Goal: Information Seeking & Learning: Find specific fact

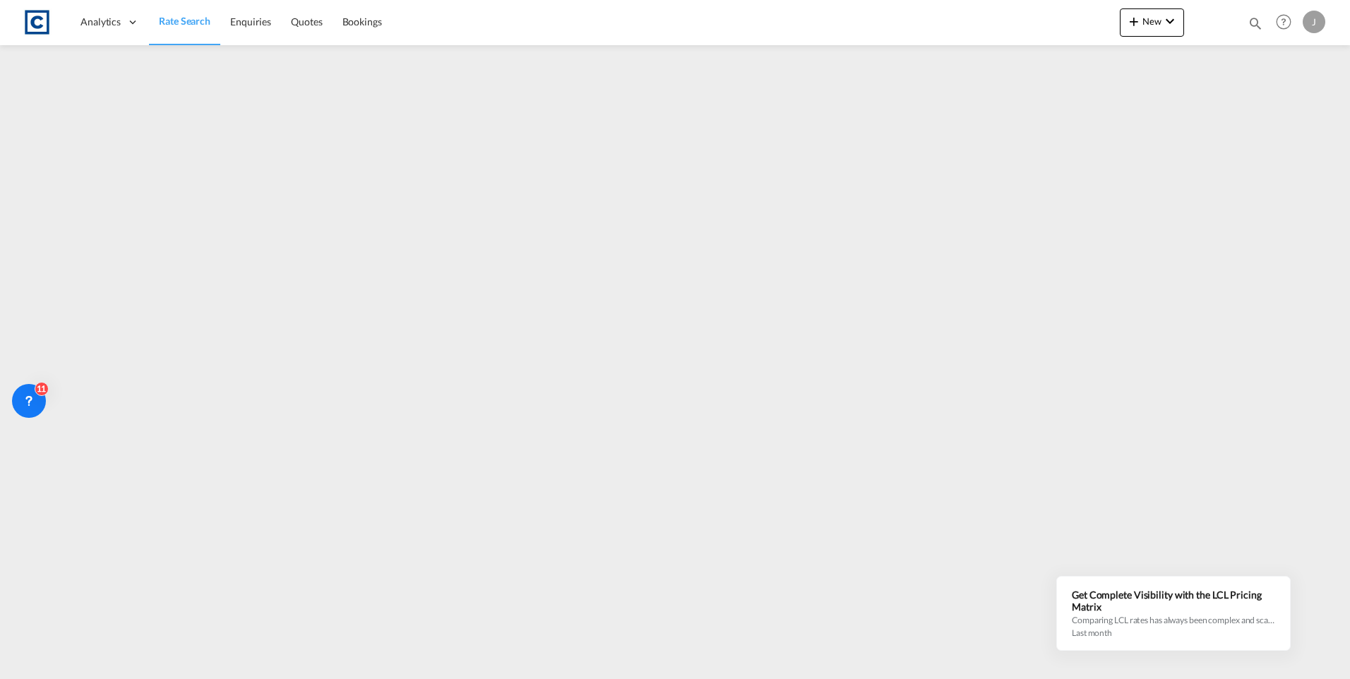
click at [187, 16] on span "Rate Search" at bounding box center [185, 21] width 52 height 12
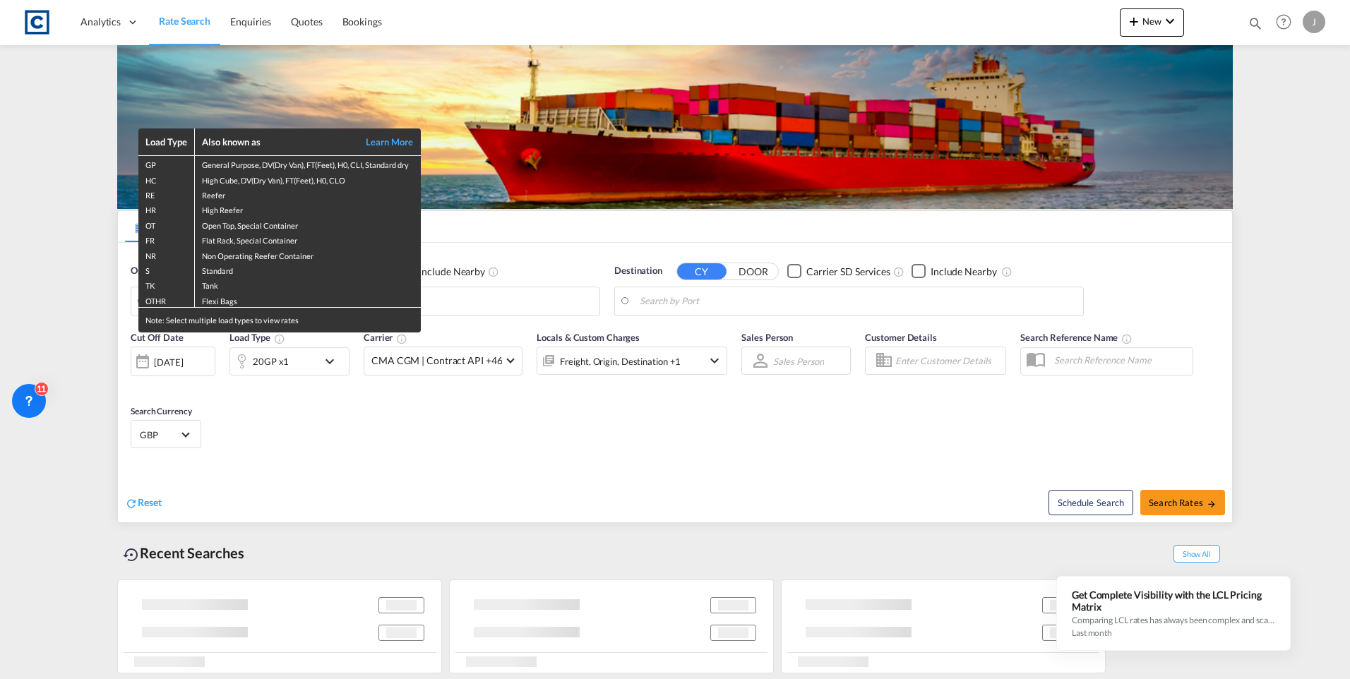
type input "GB-PR0, [GEOGRAPHIC_DATA]"
type input "[GEOGRAPHIC_DATA], TNTUN"
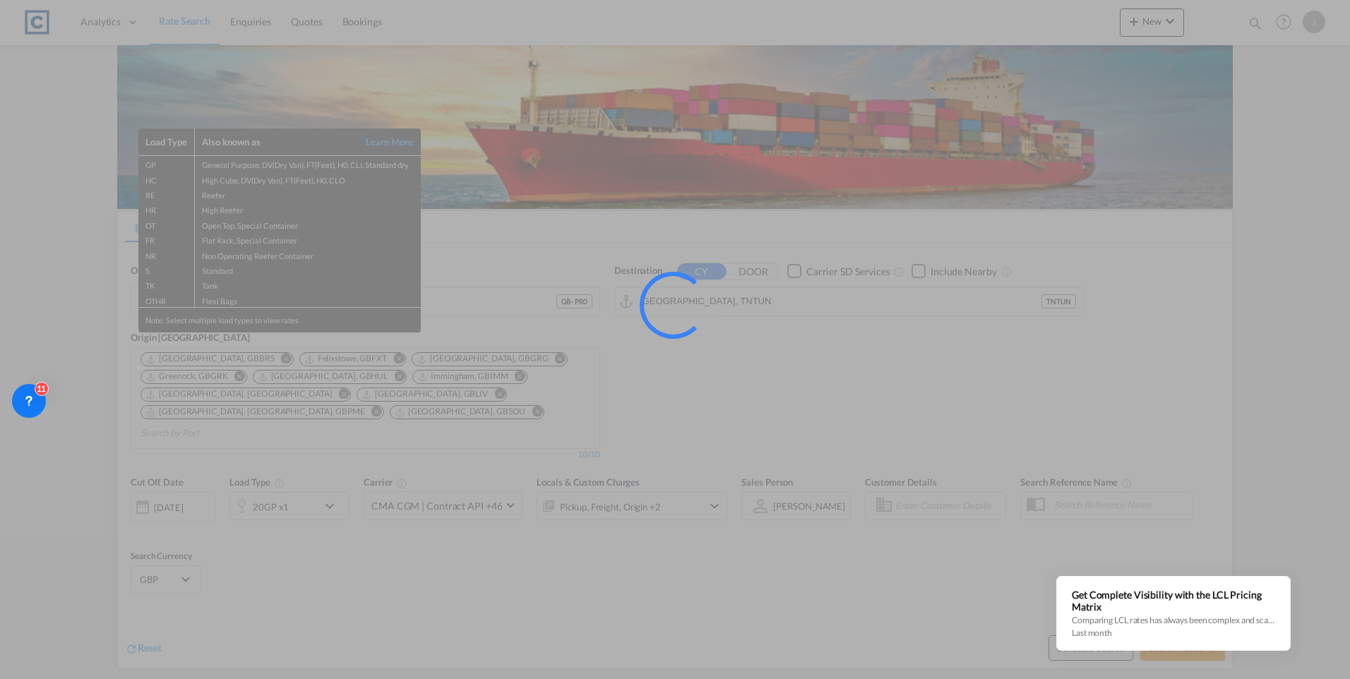
click at [491, 427] on div at bounding box center [675, 339] width 1350 height 679
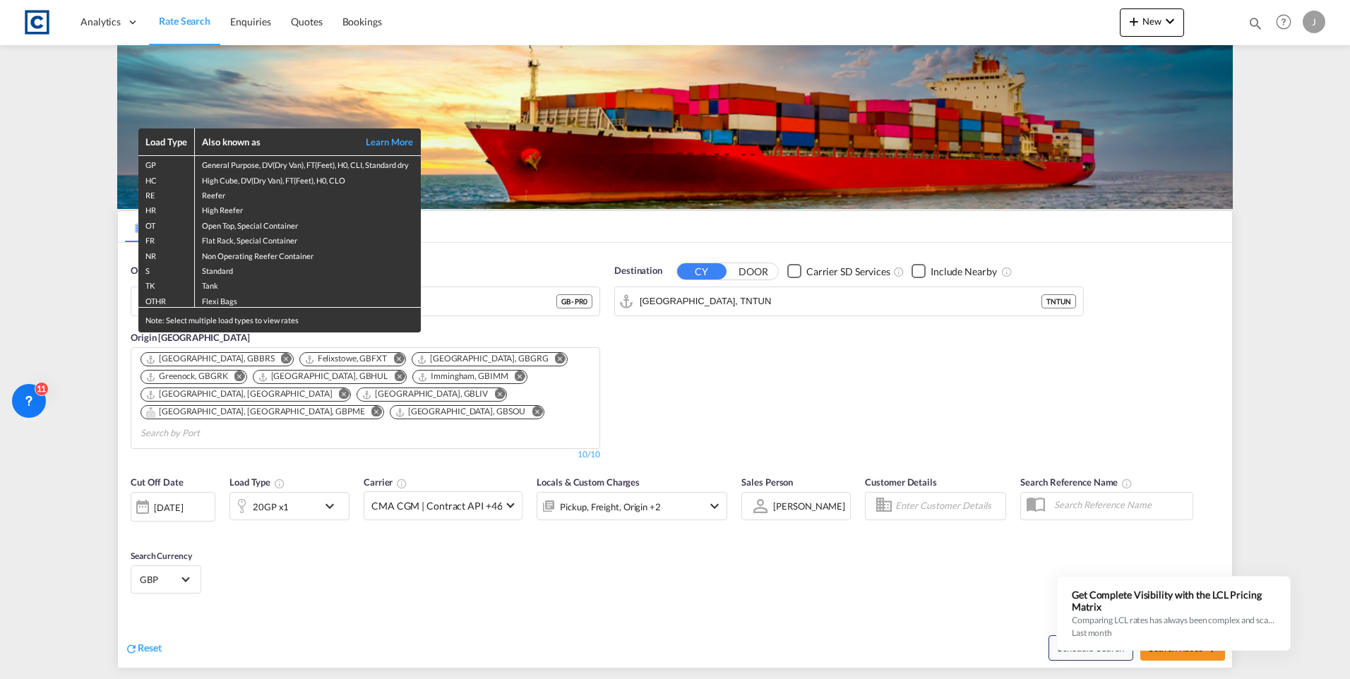
click at [309, 497] on div "Load Type Also known as Learn More GP General Purpose, DV(Dry Van), FT(Feet), H…" at bounding box center [675, 339] width 1350 height 679
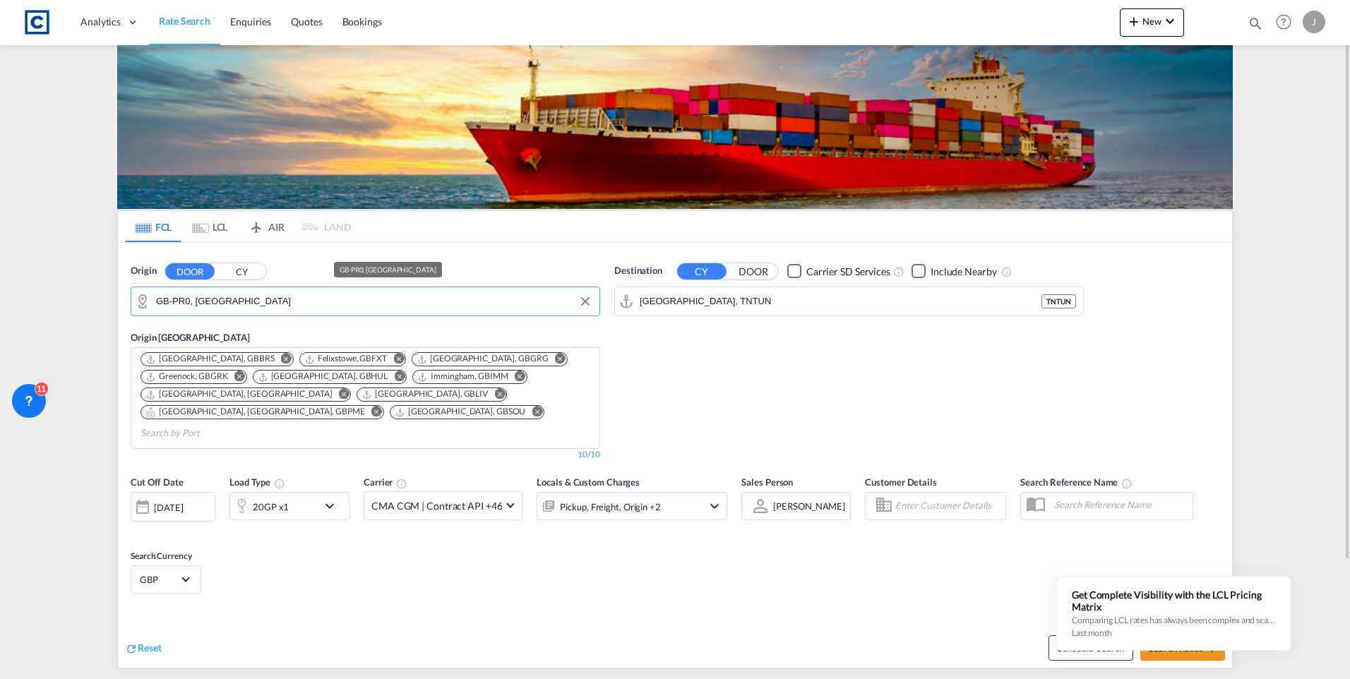
click at [229, 300] on input "GB-PR0, [GEOGRAPHIC_DATA]" at bounding box center [374, 301] width 436 height 21
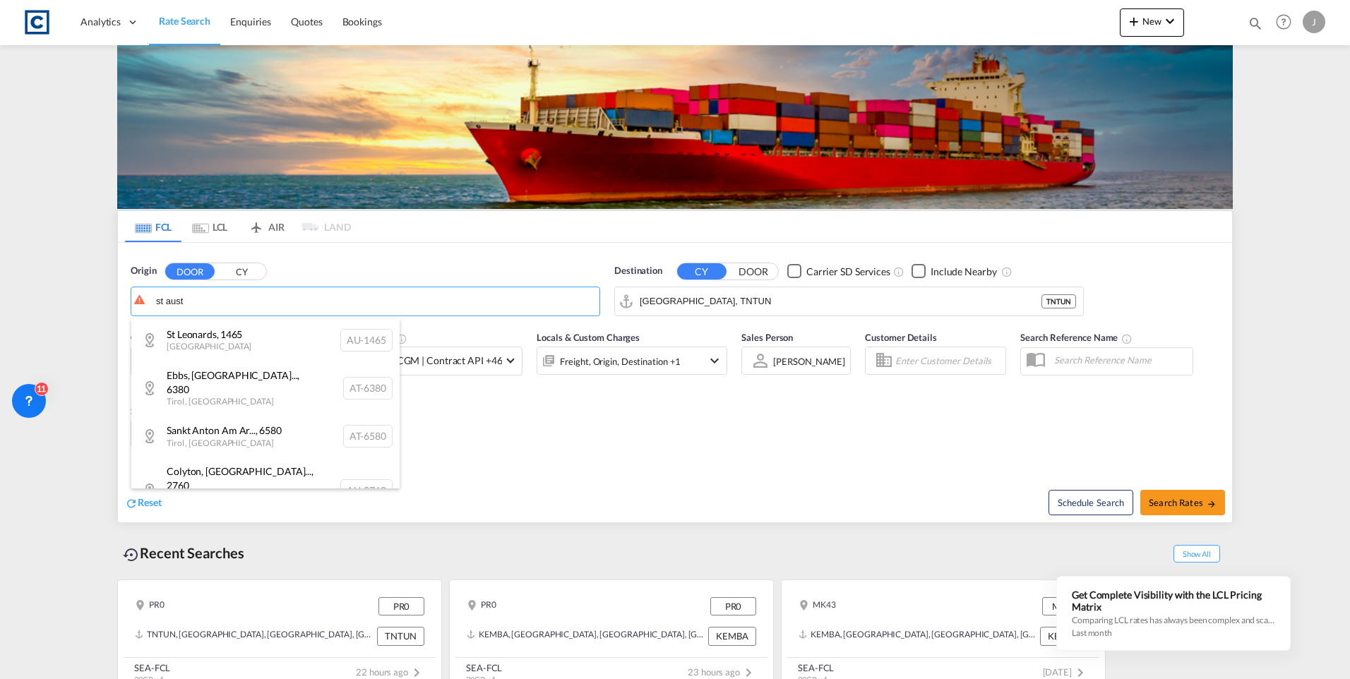
type input "st aust"
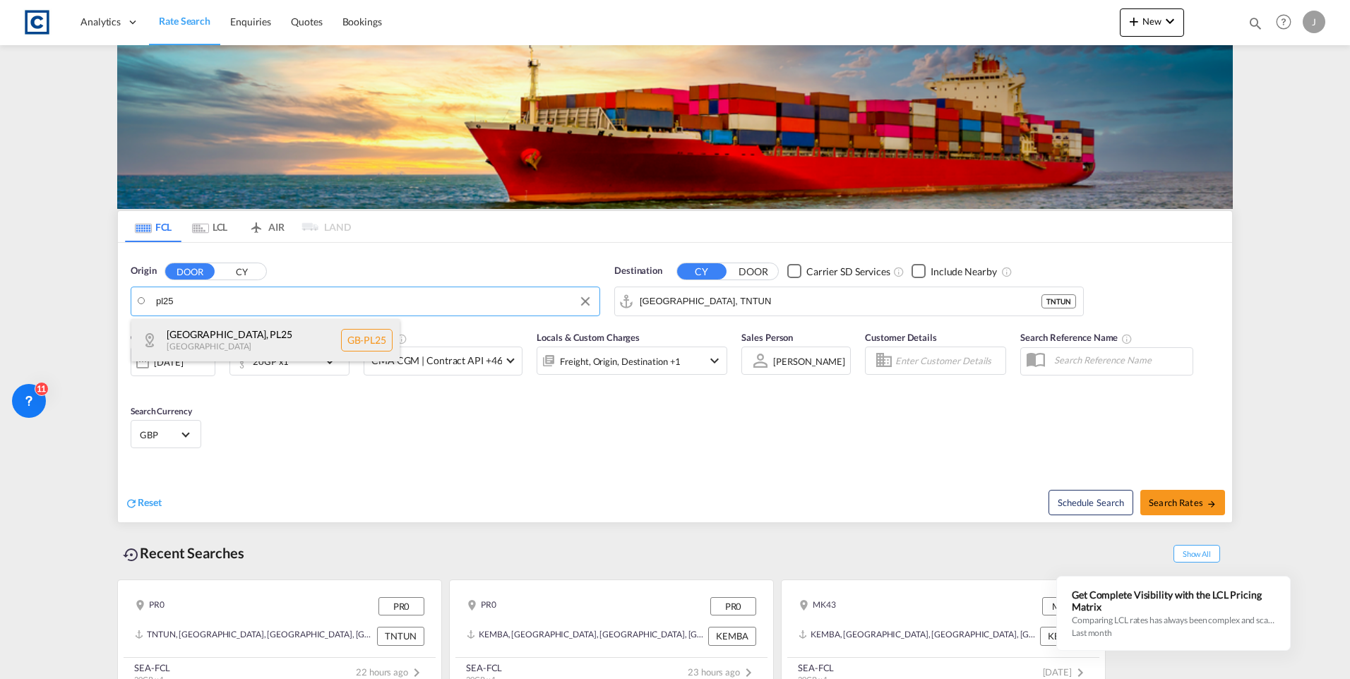
click at [205, 334] on div "[GEOGRAPHIC_DATA] , PL25 [GEOGRAPHIC_DATA] [GEOGRAPHIC_DATA]-PL25" at bounding box center [265, 340] width 268 height 42
type input "GB-PL25, [GEOGRAPHIC_DATA]"
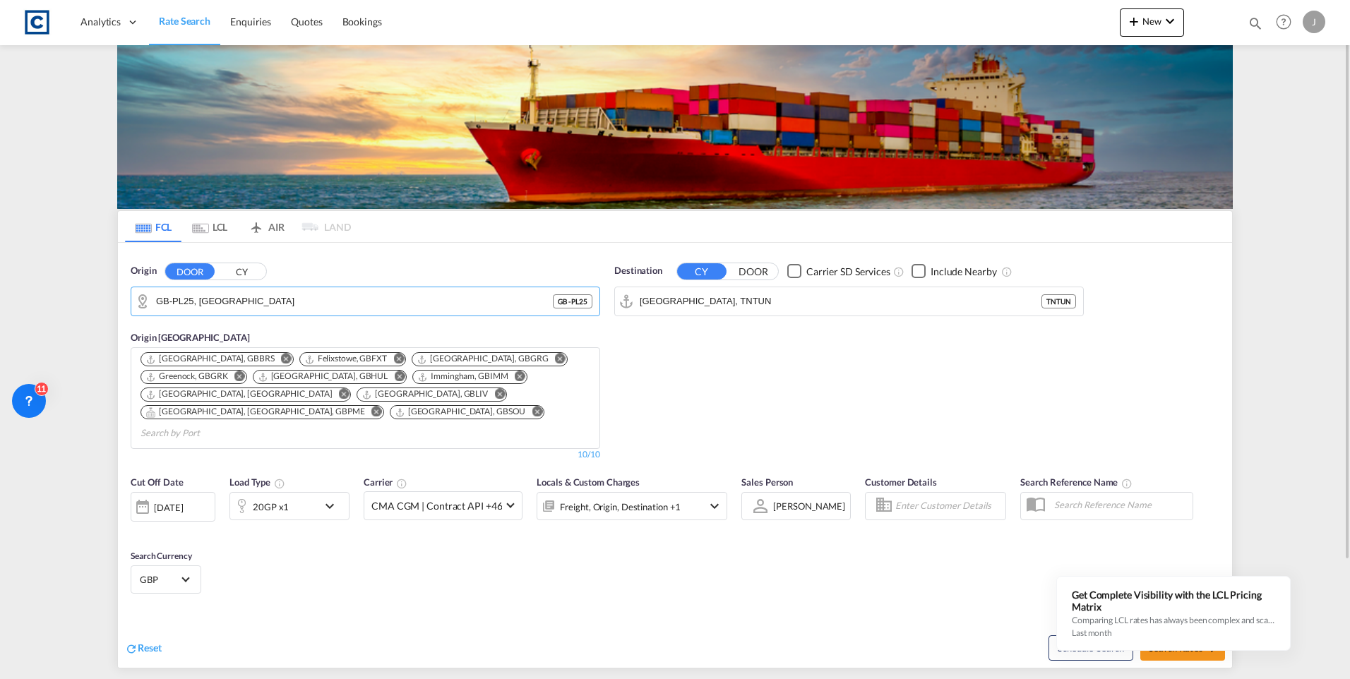
click at [555, 359] on md-icon "Remove" at bounding box center [560, 359] width 11 height 11
click at [402, 373] on md-icon "Remove" at bounding box center [407, 376] width 11 height 11
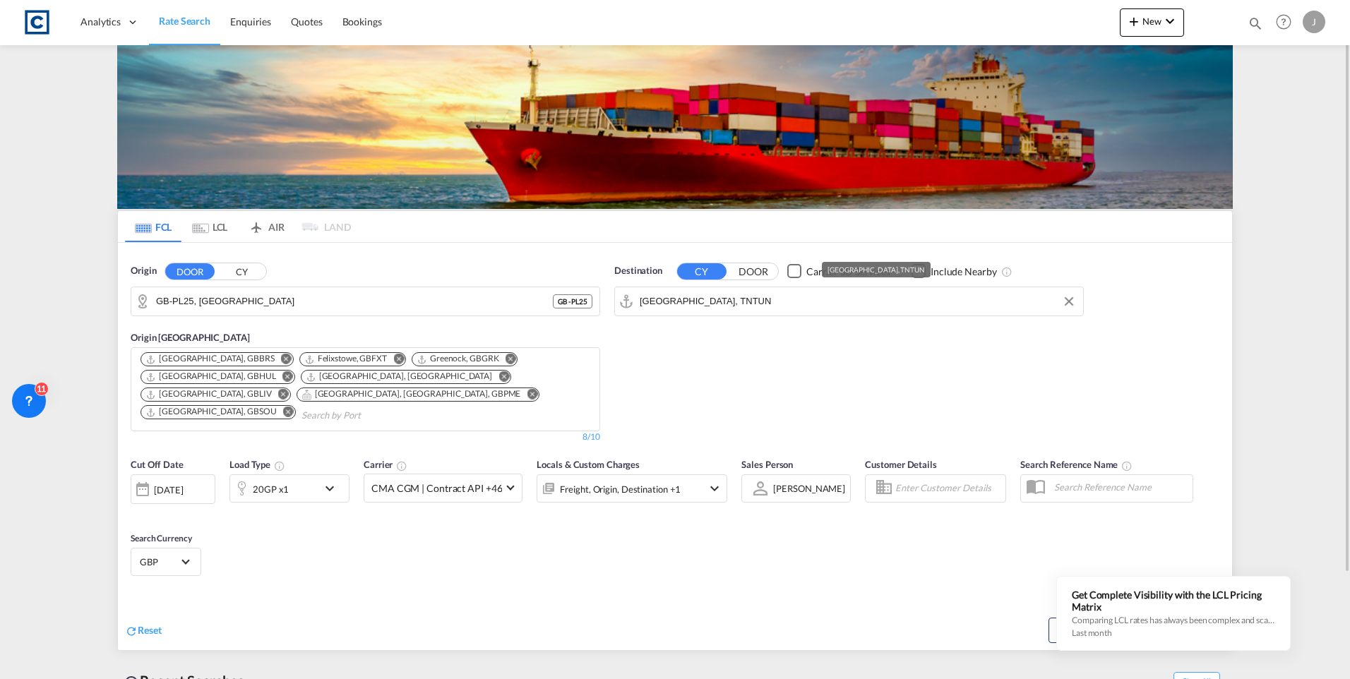
click at [733, 299] on input "[GEOGRAPHIC_DATA], TNTUN" at bounding box center [858, 301] width 436 height 21
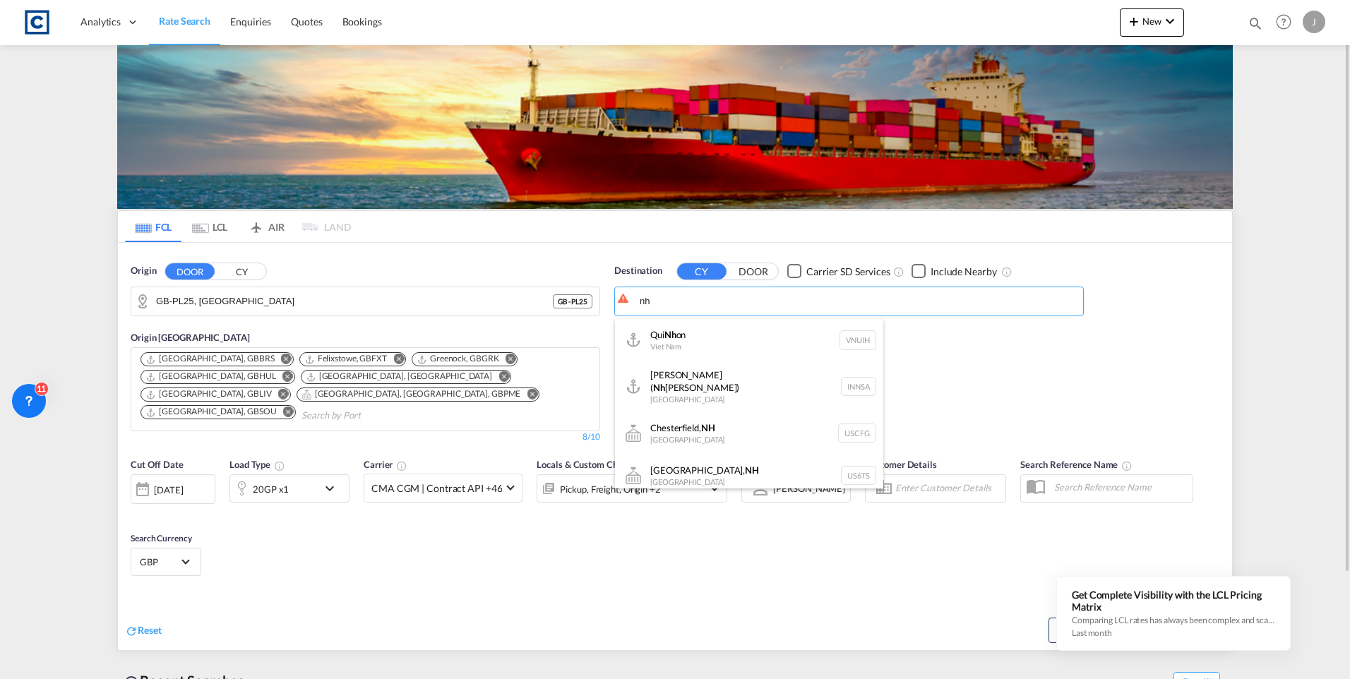
type input "n"
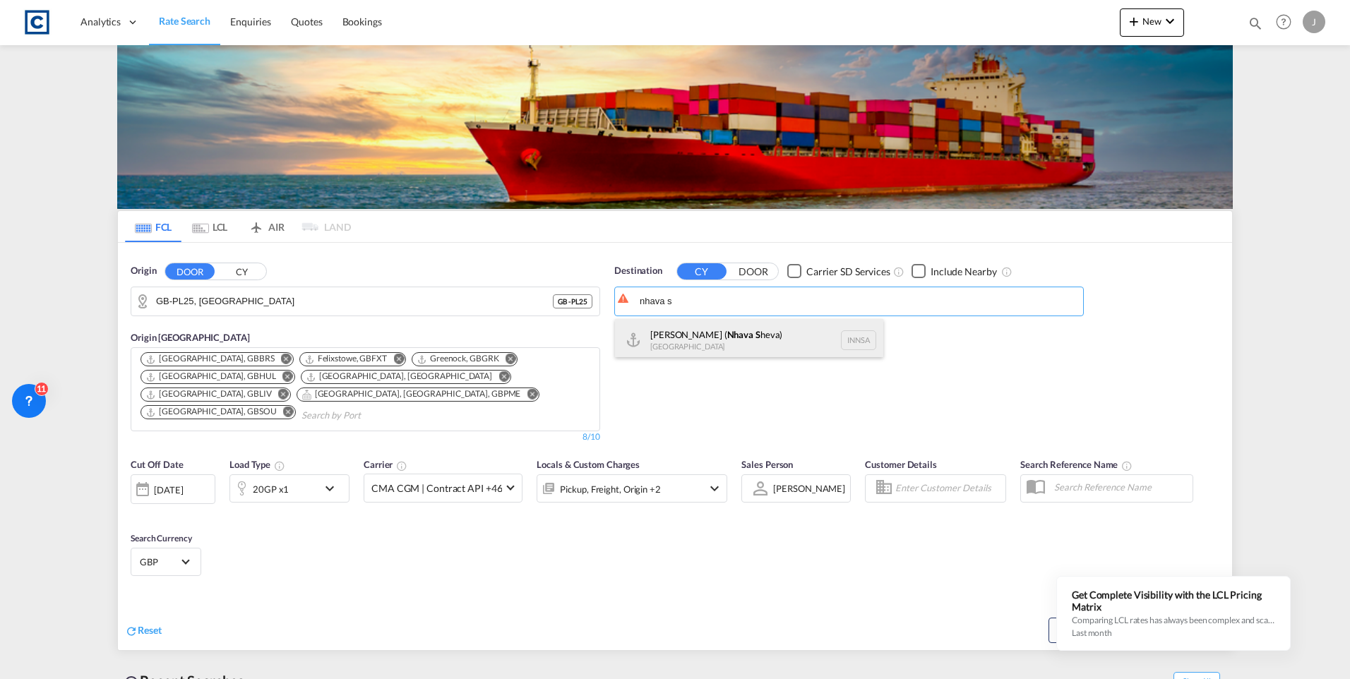
click at [752, 330] on div "[PERSON_NAME] ( Nhava S heva) [GEOGRAPHIC_DATA] [GEOGRAPHIC_DATA]" at bounding box center [749, 340] width 268 height 42
type input "[PERSON_NAME] ([PERSON_NAME]), [GEOGRAPHIC_DATA]"
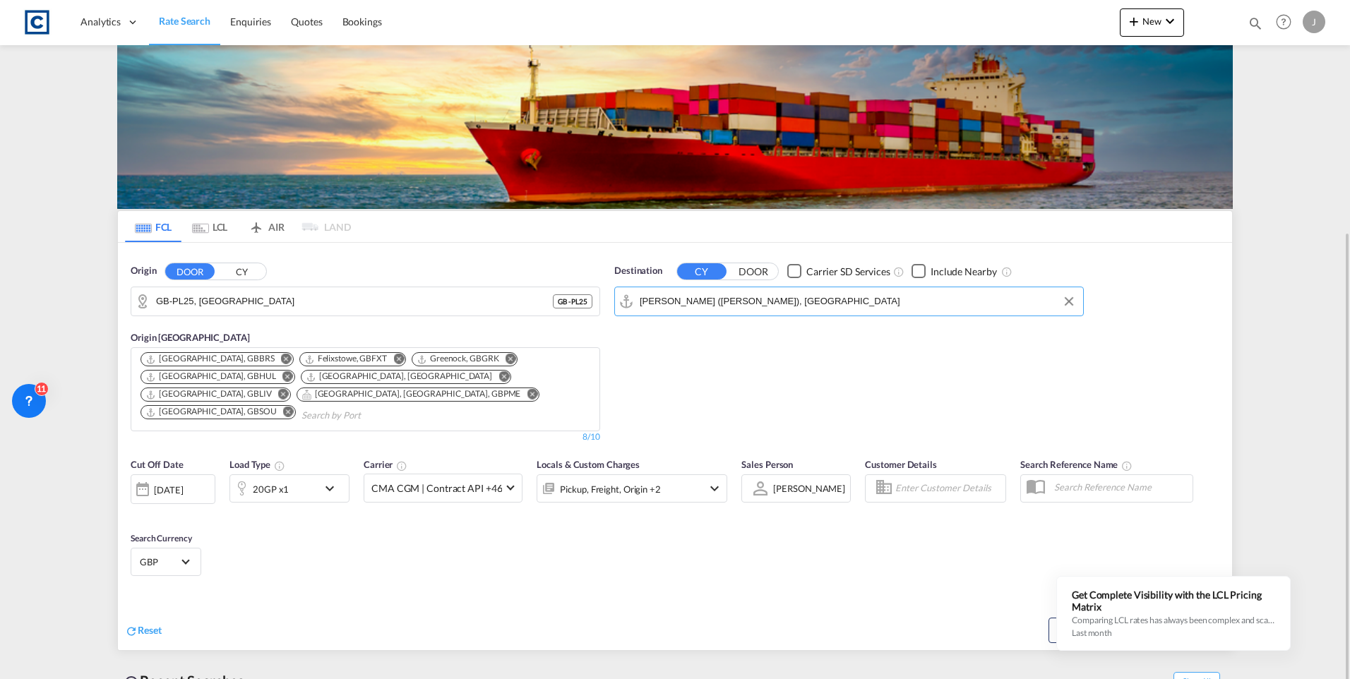
scroll to position [126, 0]
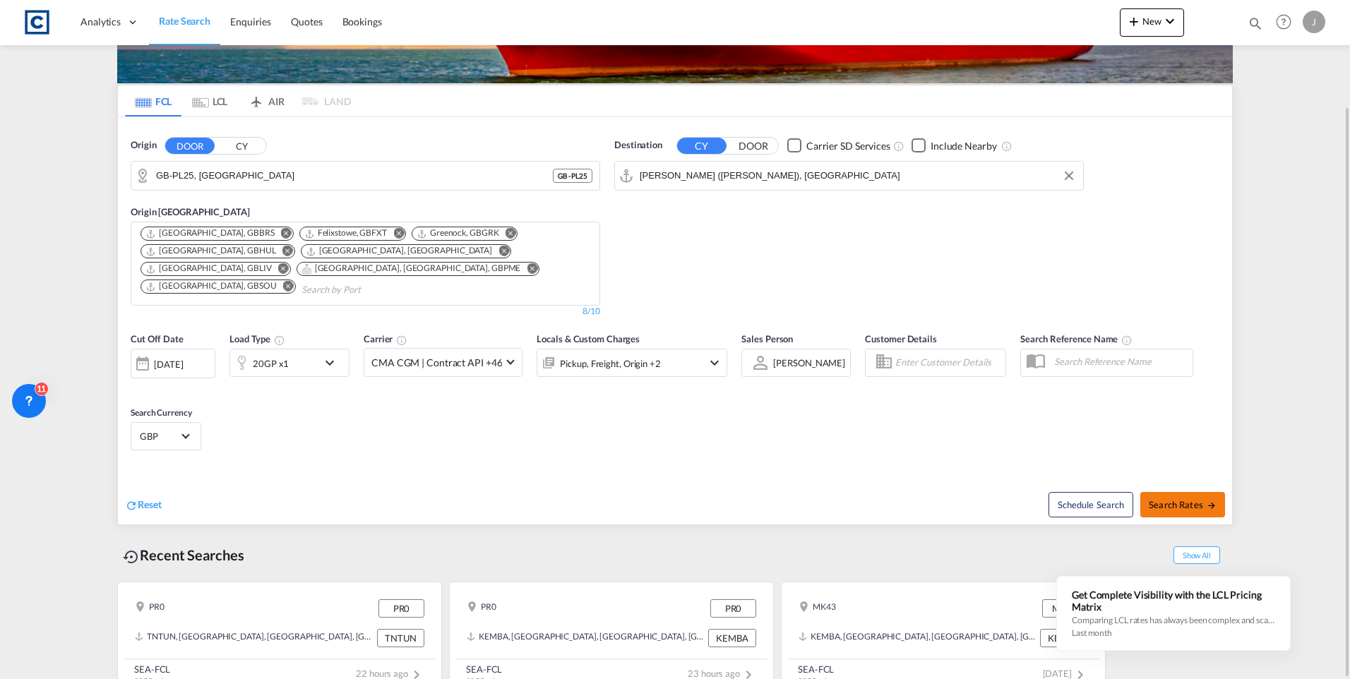
click at [1189, 499] on span "Search Rates" at bounding box center [1182, 504] width 68 height 11
type input "PL25 to INNSA / [DATE]"
